Goal: Navigation & Orientation: Find specific page/section

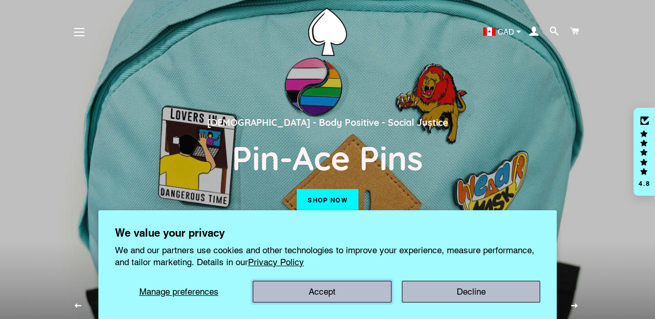
click at [371, 288] on button "Accept" at bounding box center [322, 291] width 138 height 22
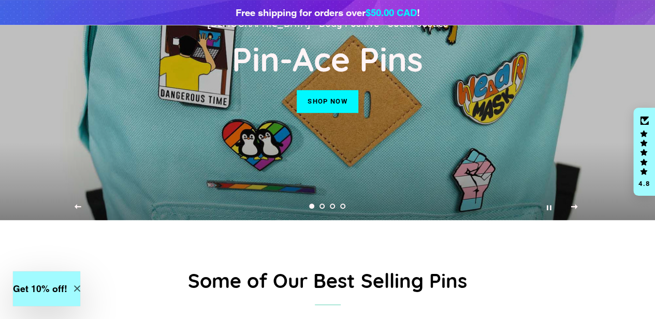
scroll to position [52, 0]
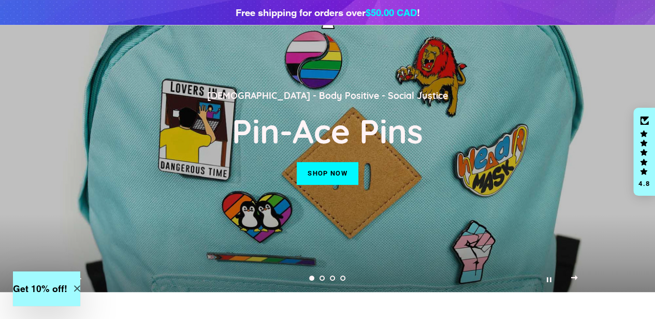
click at [571, 281] on span "Next slide" at bounding box center [574, 277] width 7 height 10
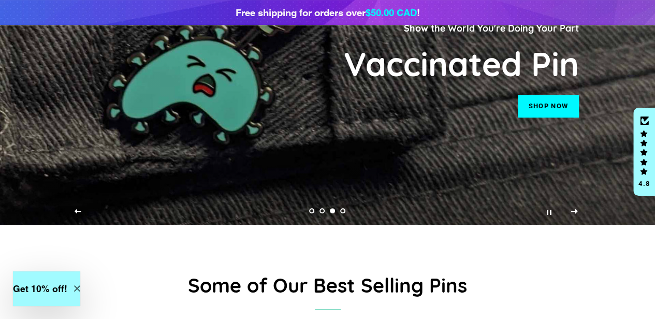
scroll to position [104, 0]
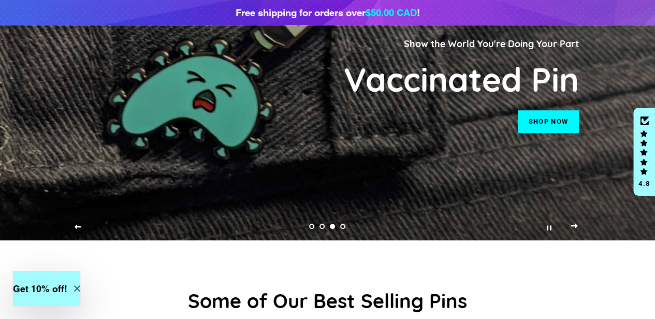
click at [570, 238] on button "Next slide" at bounding box center [574, 227] width 26 height 26
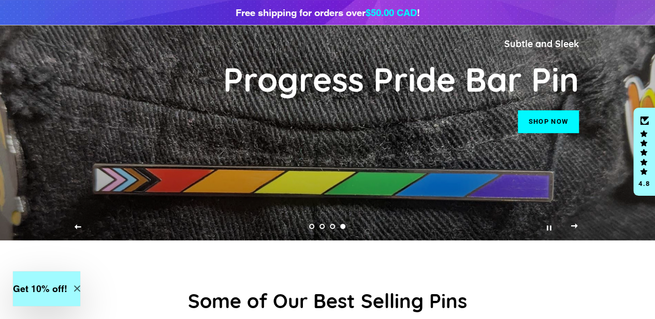
click at [571, 231] on span "Next slide" at bounding box center [574, 225] width 7 height 10
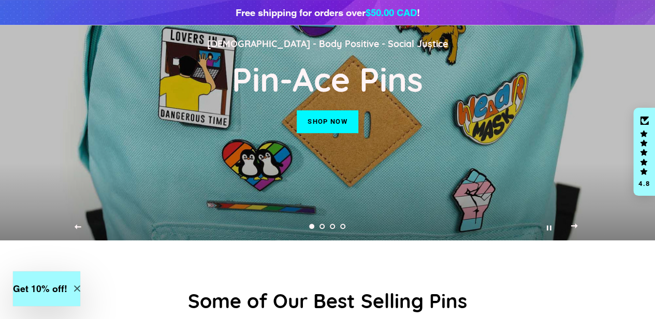
click at [571, 231] on span "Next slide" at bounding box center [574, 225] width 7 height 10
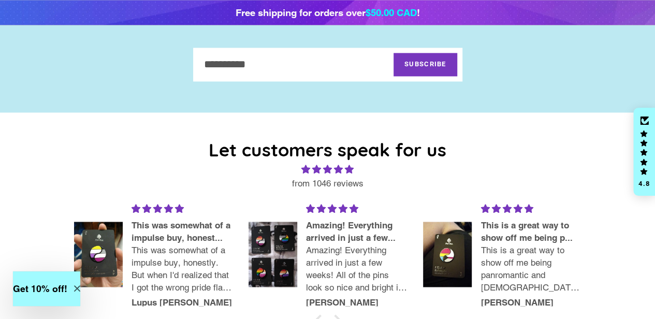
scroll to position [828, 0]
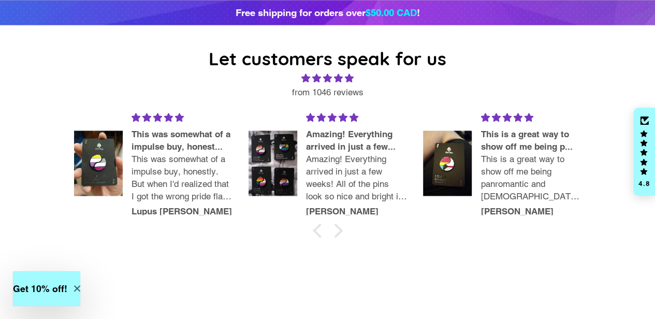
click at [200, 185] on p "This was somewhat of a impulse buy, honestly. But when I'd realized that I got …" at bounding box center [181, 177] width 101 height 49
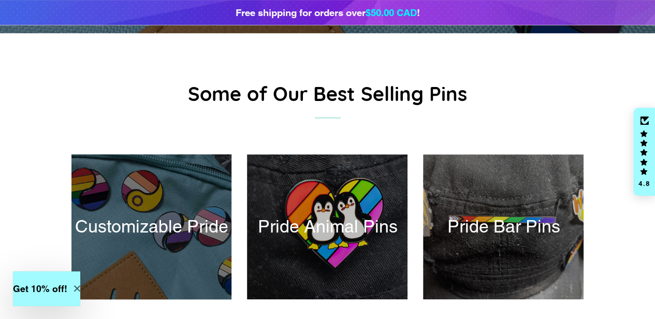
scroll to position [0, 0]
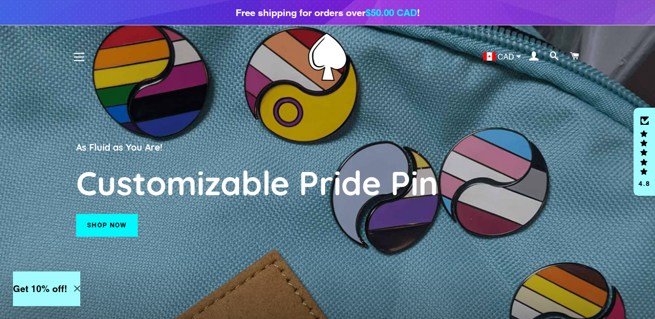
click at [508, 56] on span "CAD" at bounding box center [505, 57] width 17 height 8
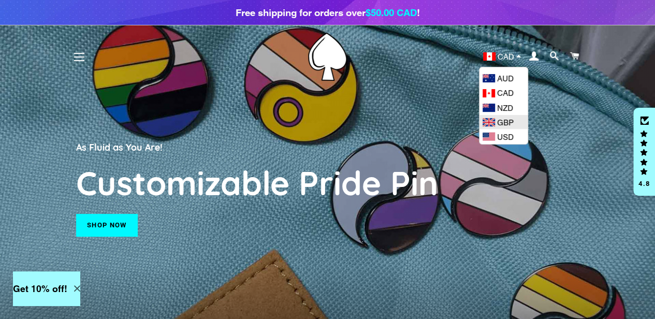
click at [508, 117] on span "GBP" at bounding box center [505, 121] width 17 height 9
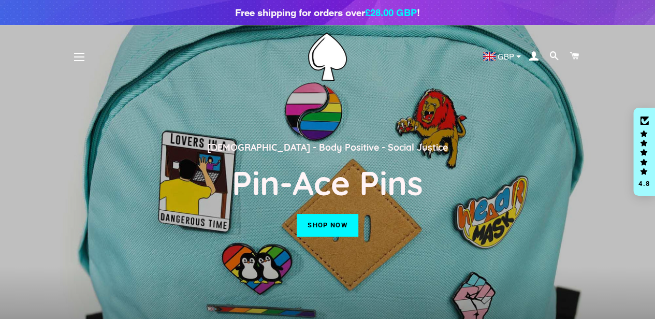
click at [94, 56] on div "Site navigation" at bounding box center [113, 57] width 85 height 48
click at [78, 55] on button "Site navigation" at bounding box center [79, 57] width 26 height 26
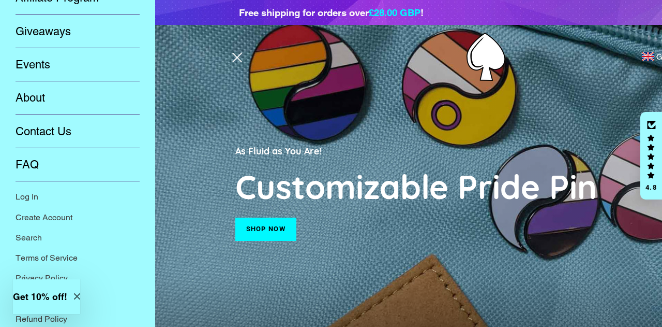
scroll to position [157, 0]
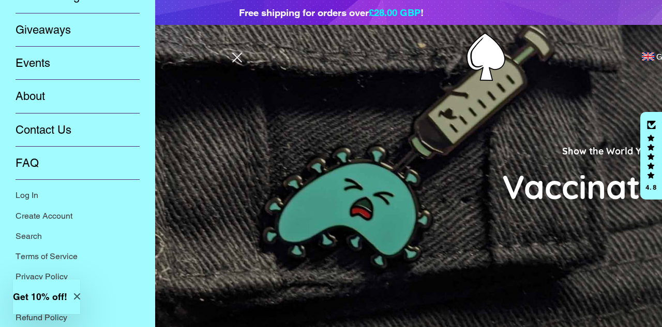
click at [80, 294] on button "Get 10% off!" at bounding box center [46, 296] width 67 height 35
